Goal: Task Accomplishment & Management: Manage account settings

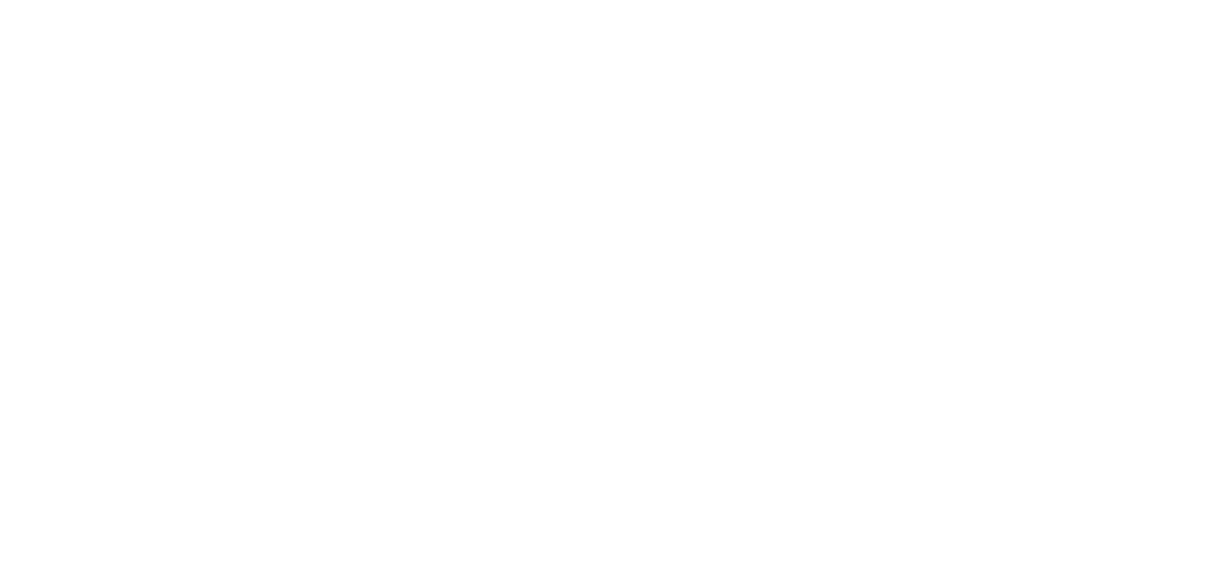
select select "*"
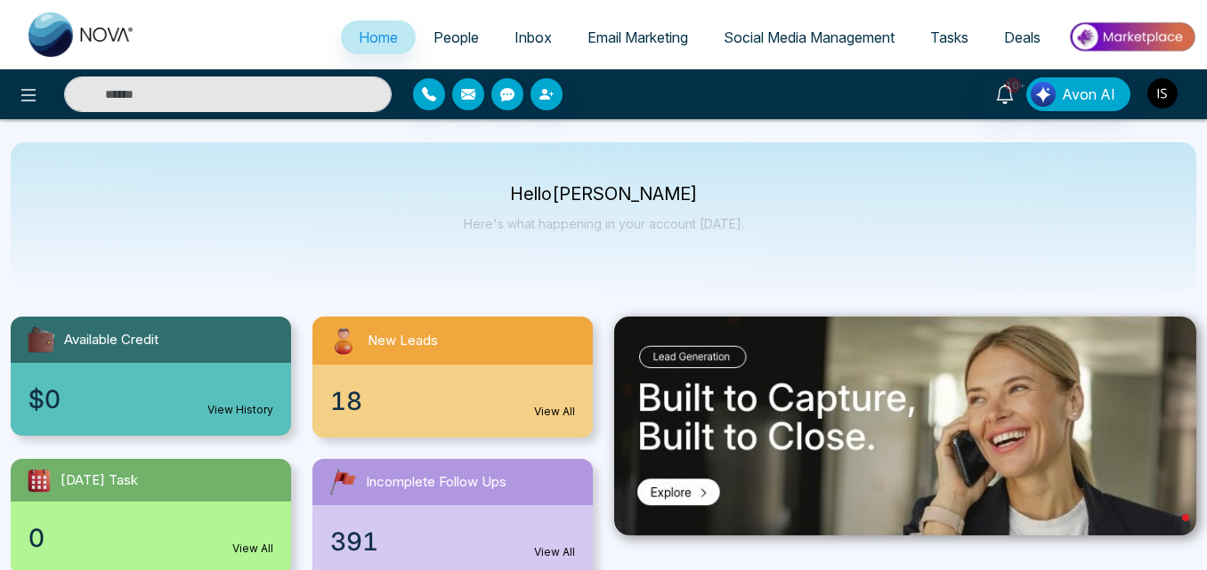
click at [1155, 93] on img "button" at bounding box center [1162, 93] width 30 height 30
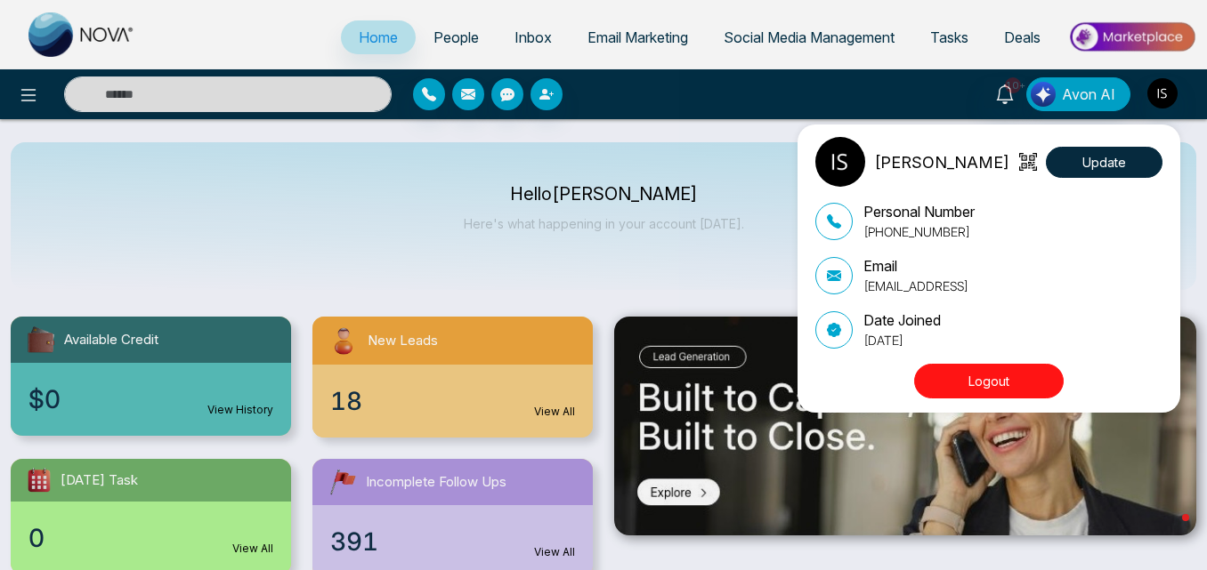
click at [1015, 386] on button "Logout" at bounding box center [989, 381] width 150 height 35
